Goal: Find specific page/section: Find specific page/section

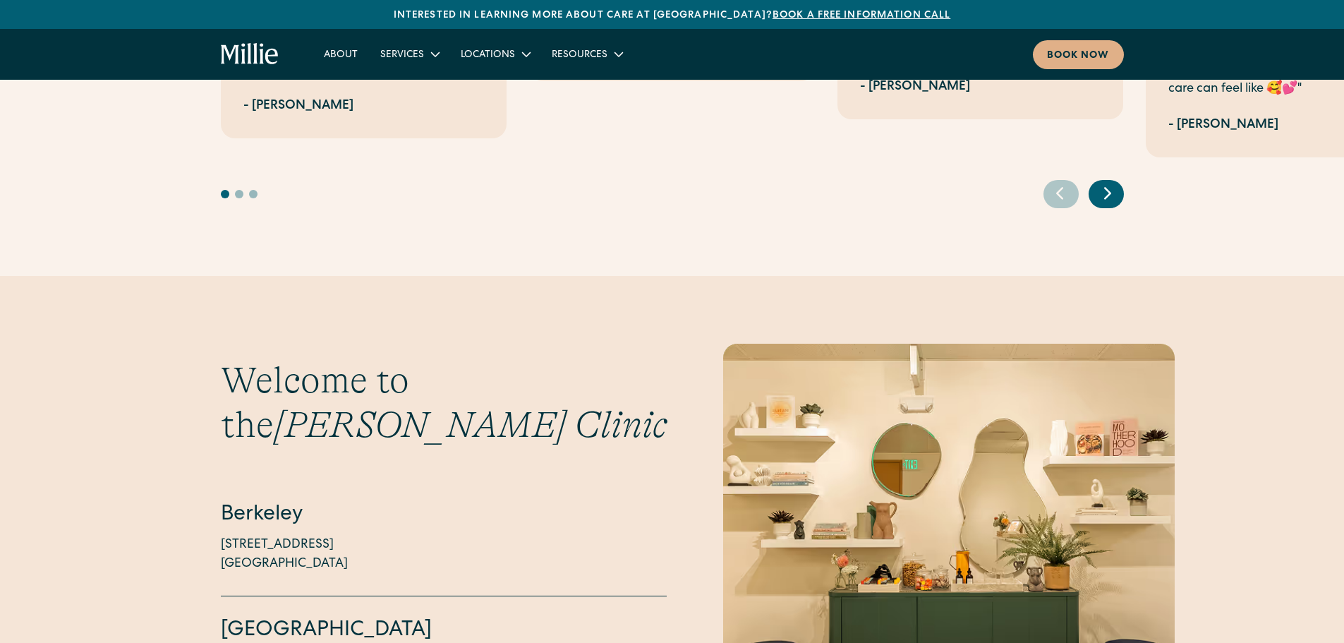
scroll to position [3740, 0]
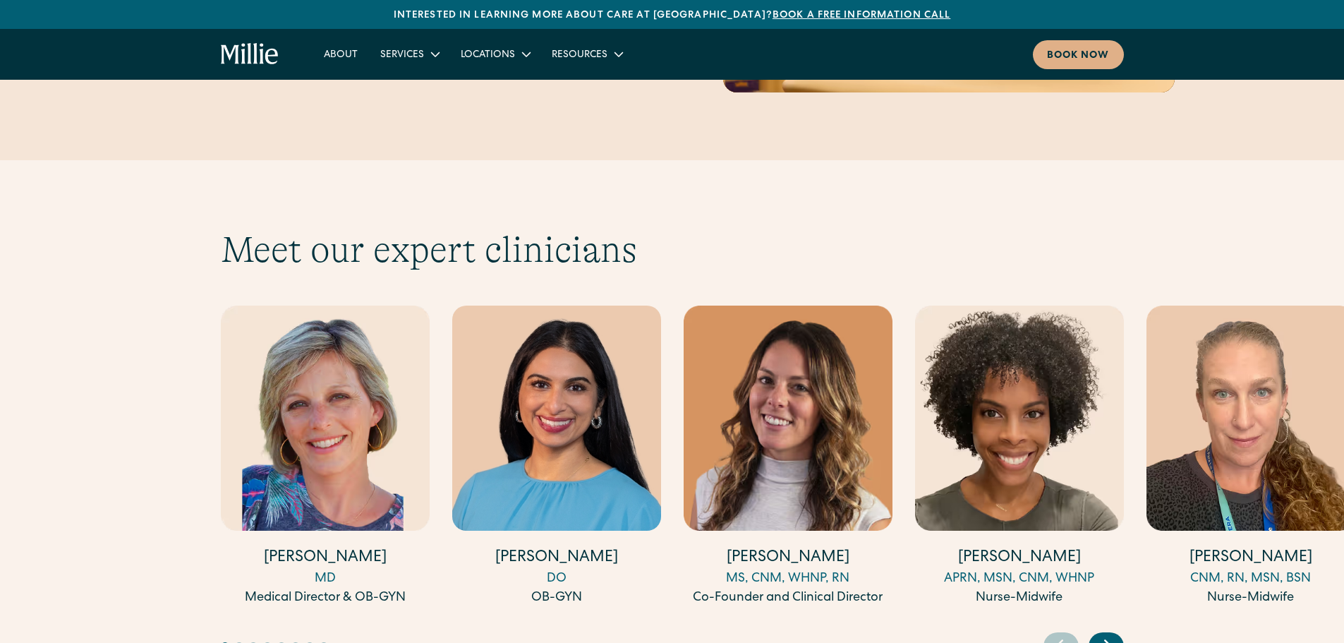
click at [795, 444] on img "3 / 17" at bounding box center [788, 418] width 209 height 225
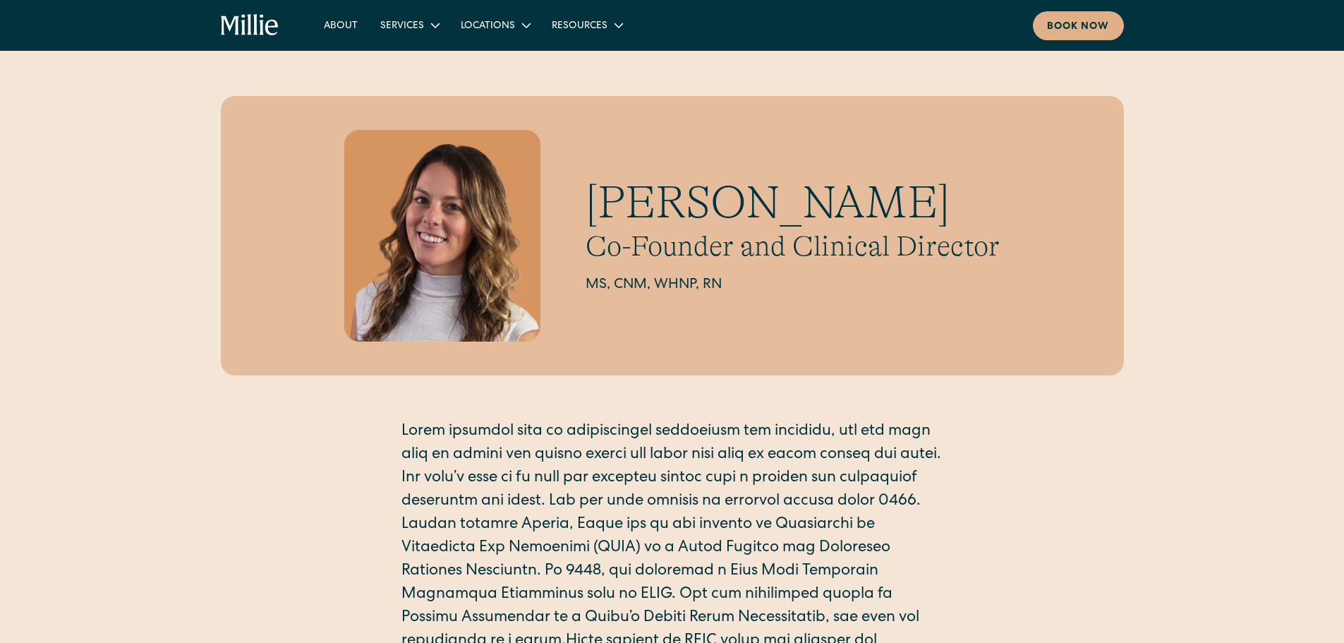
click at [479, 230] on img at bounding box center [442, 236] width 197 height 212
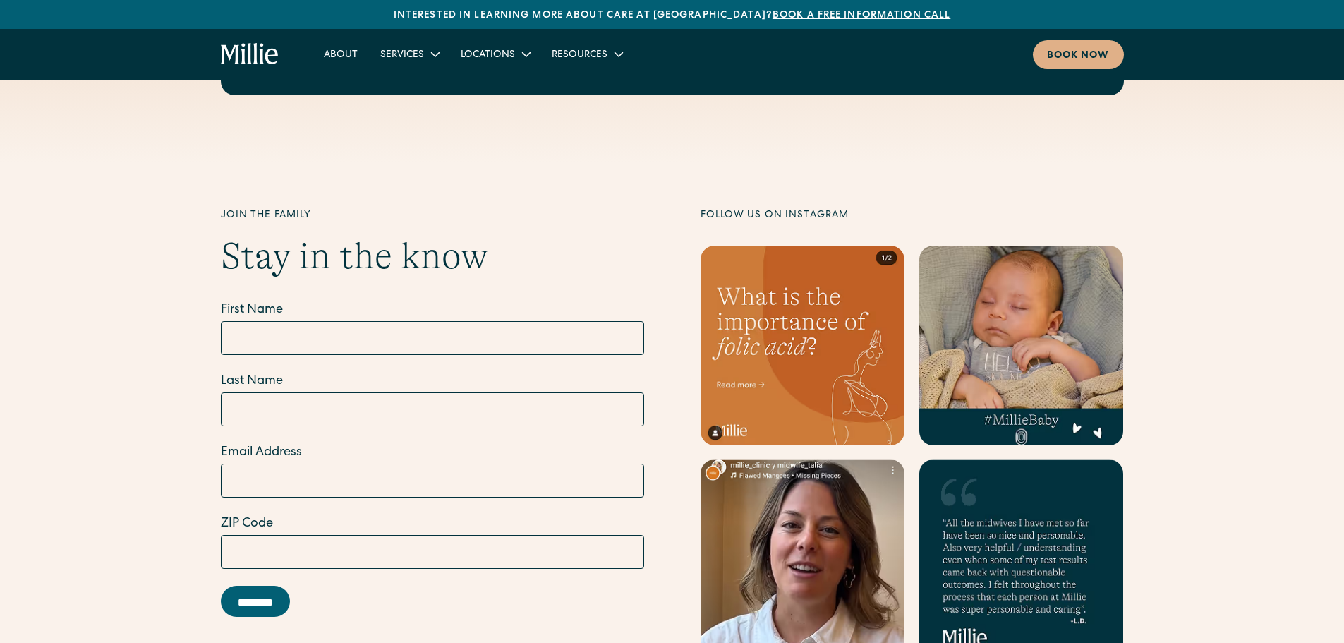
scroll to position [5503, 0]
